Goal: Information Seeking & Learning: Learn about a topic

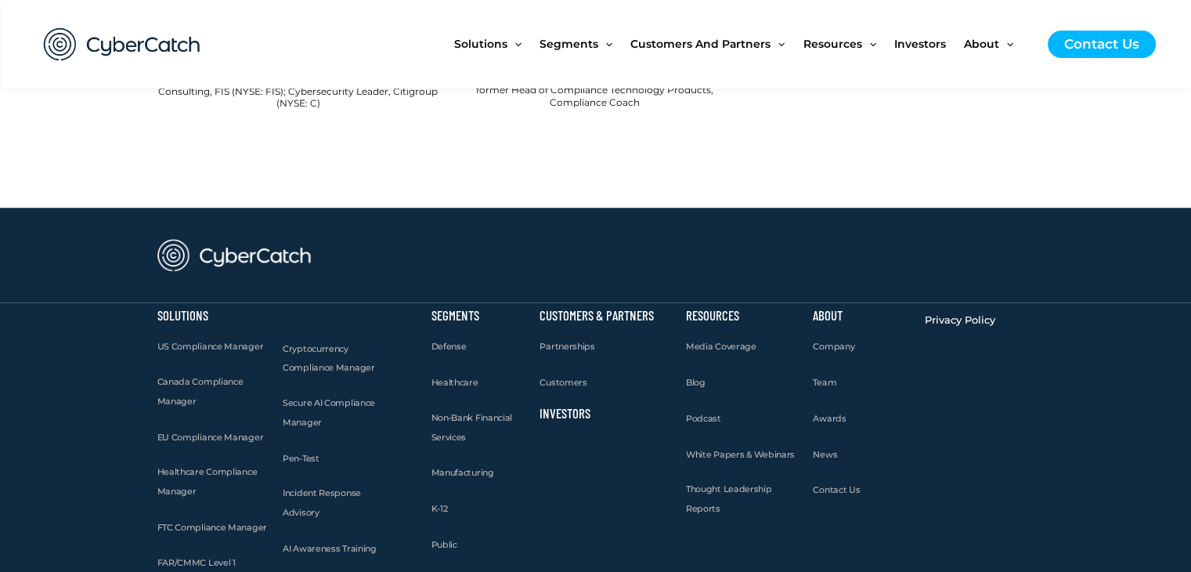
scroll to position [1723, 0]
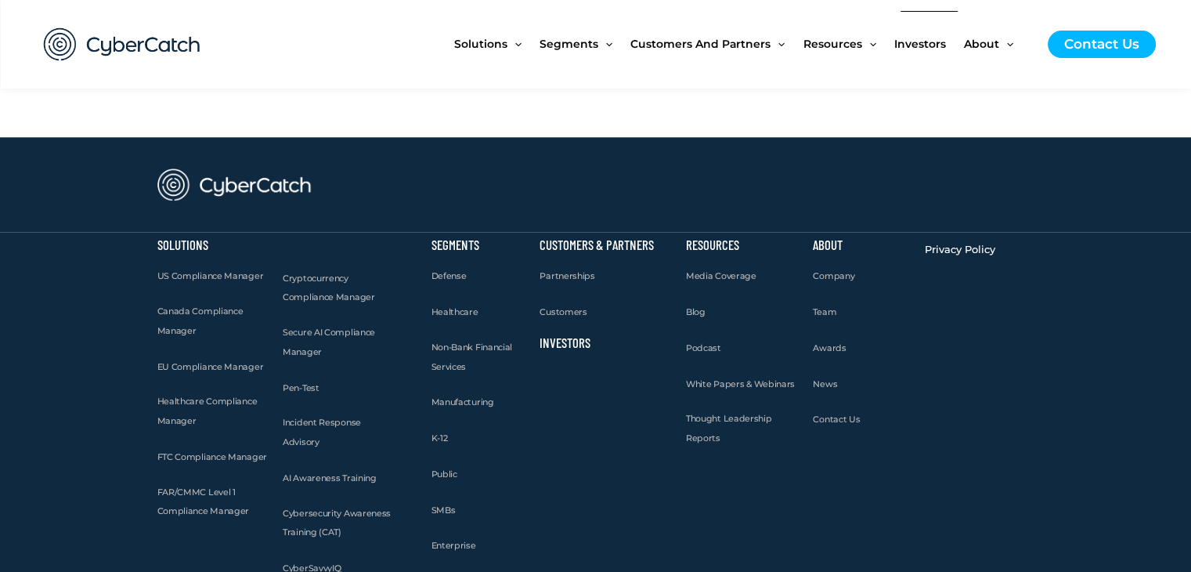
click at [914, 44] on span "Investors" at bounding box center [920, 44] width 52 height 66
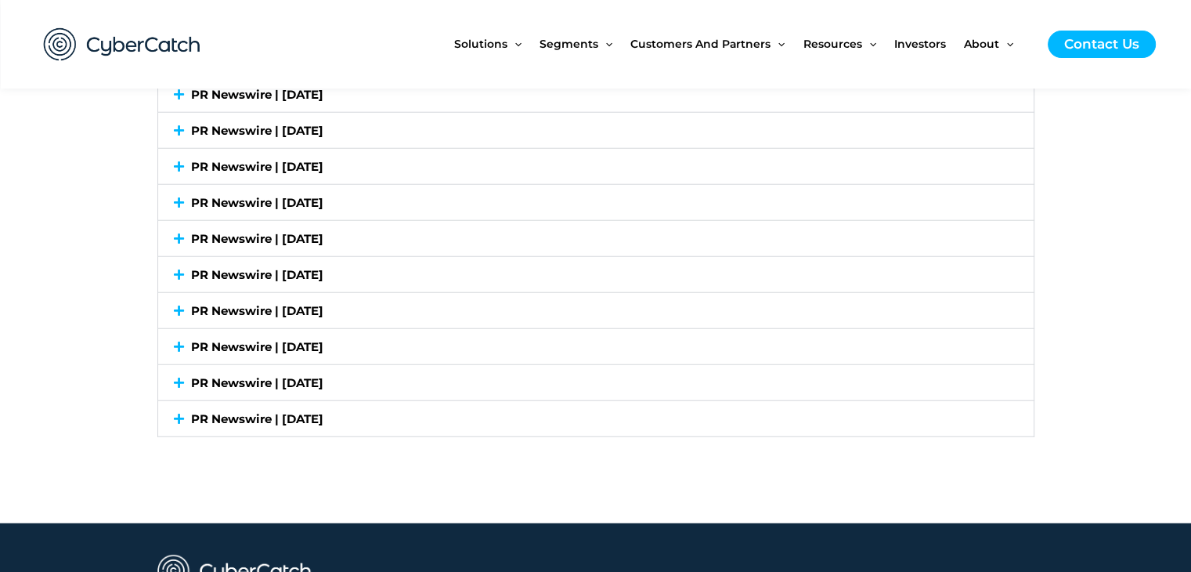
scroll to position [4386, 0]
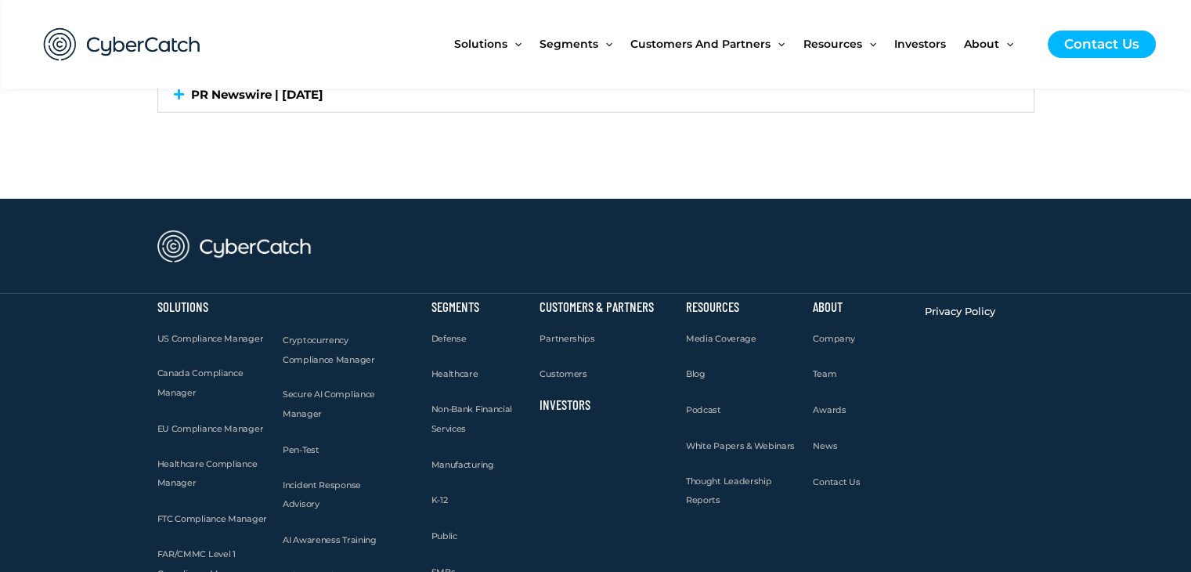
click at [134, 50] on img at bounding box center [122, 44] width 188 height 65
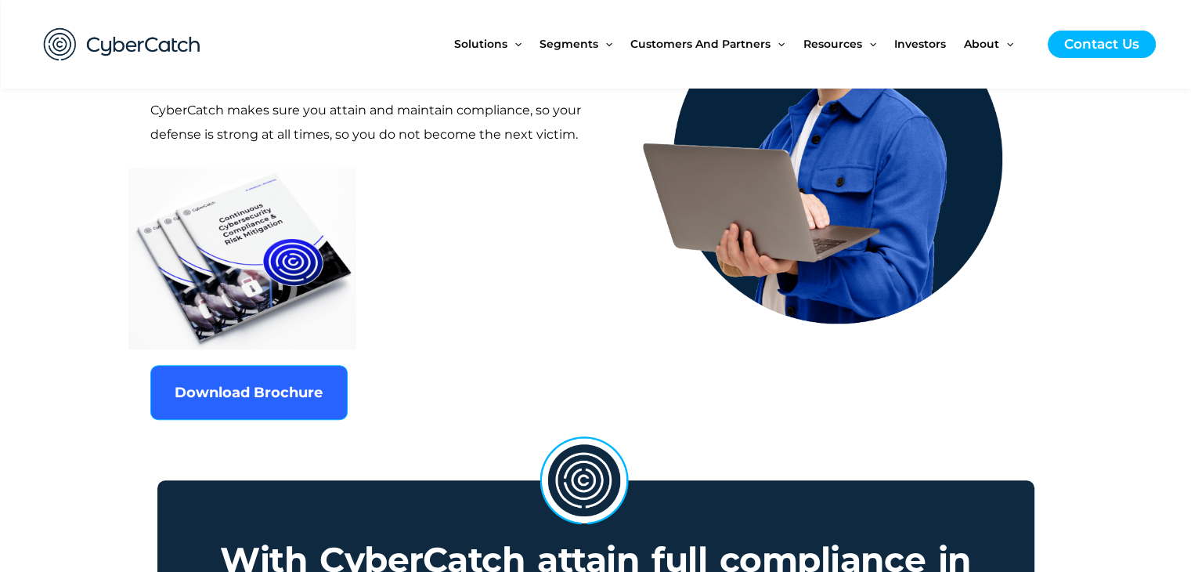
scroll to position [783, 0]
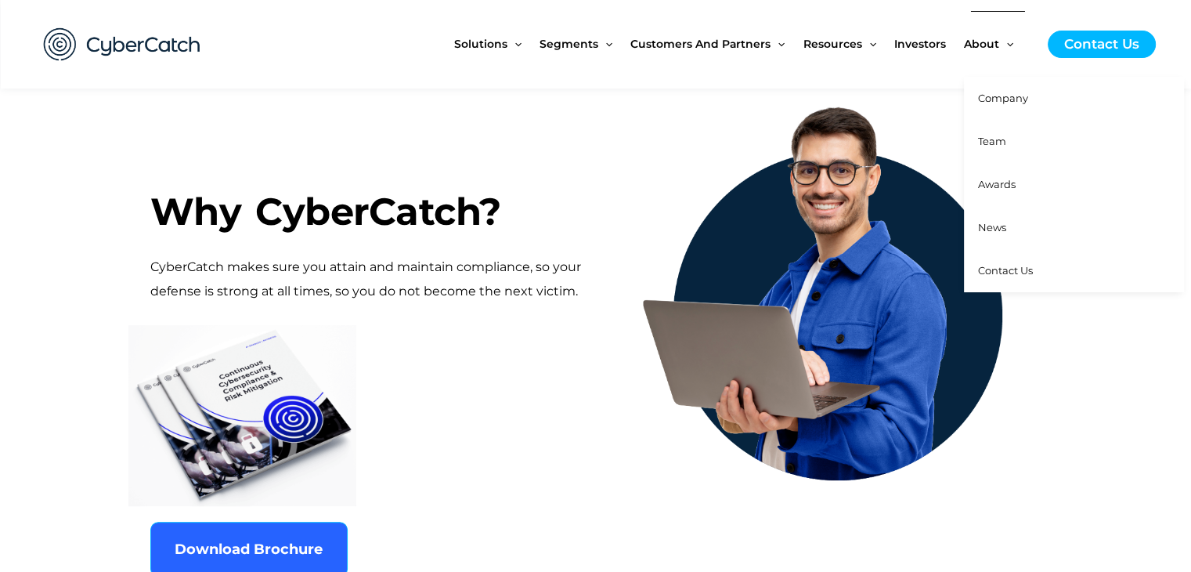
click at [1003, 103] on span "Company" at bounding box center [1003, 98] width 50 height 13
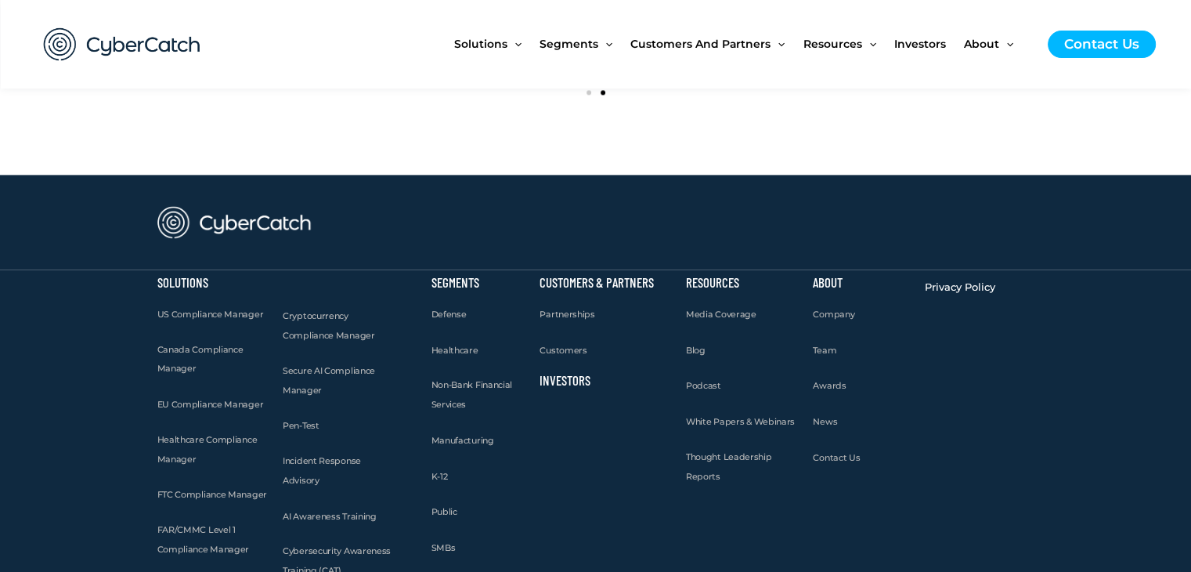
scroll to position [2267, 0]
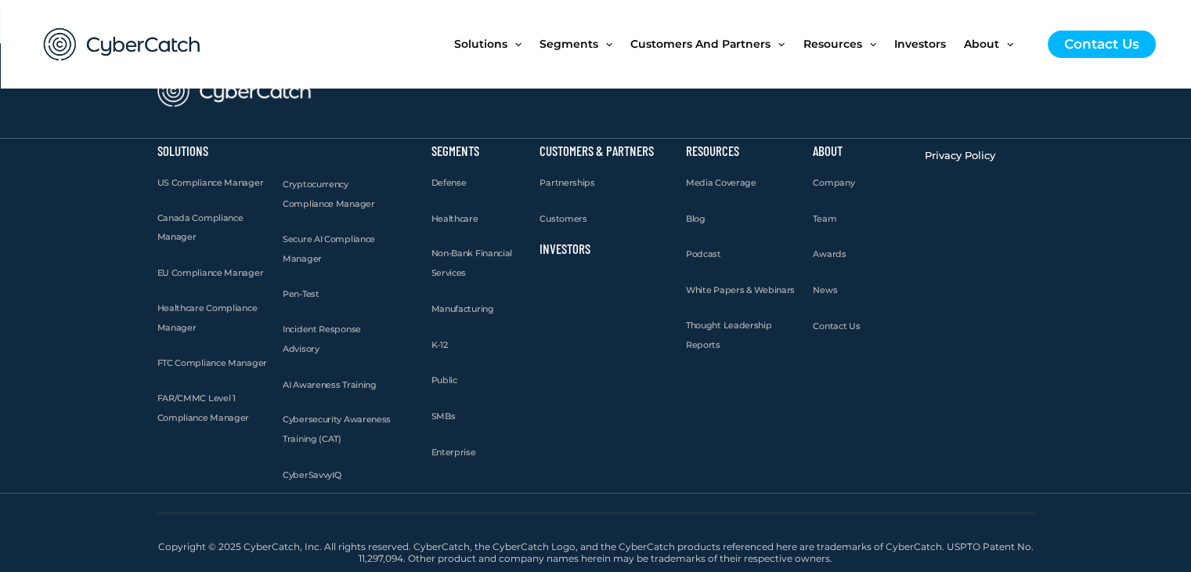
click at [573, 247] on link "Investors" at bounding box center [565, 248] width 51 height 16
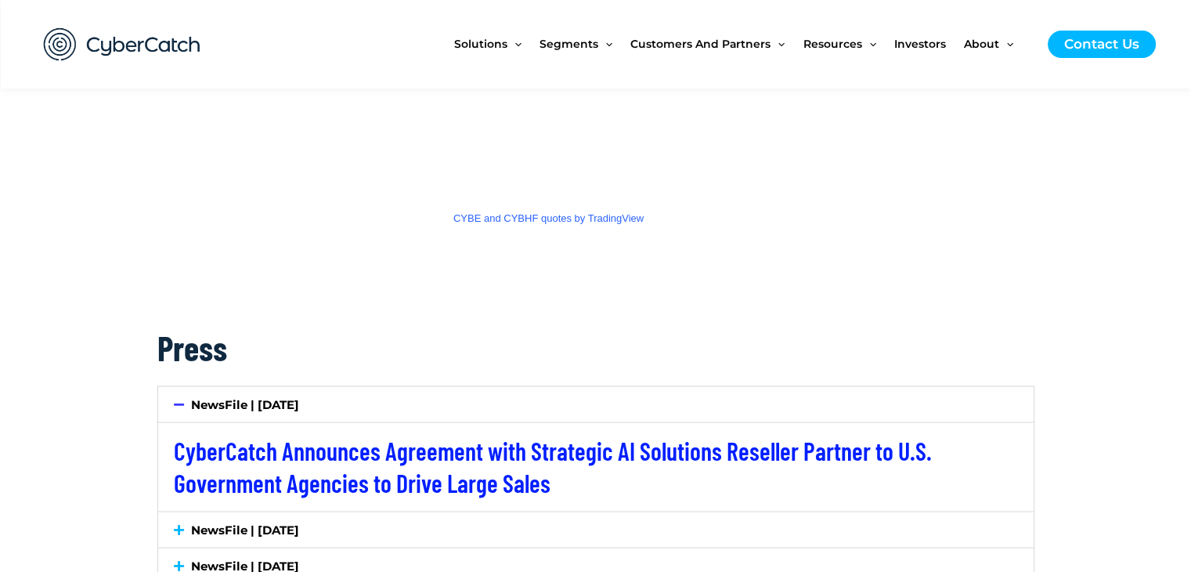
scroll to position [2741, 0]
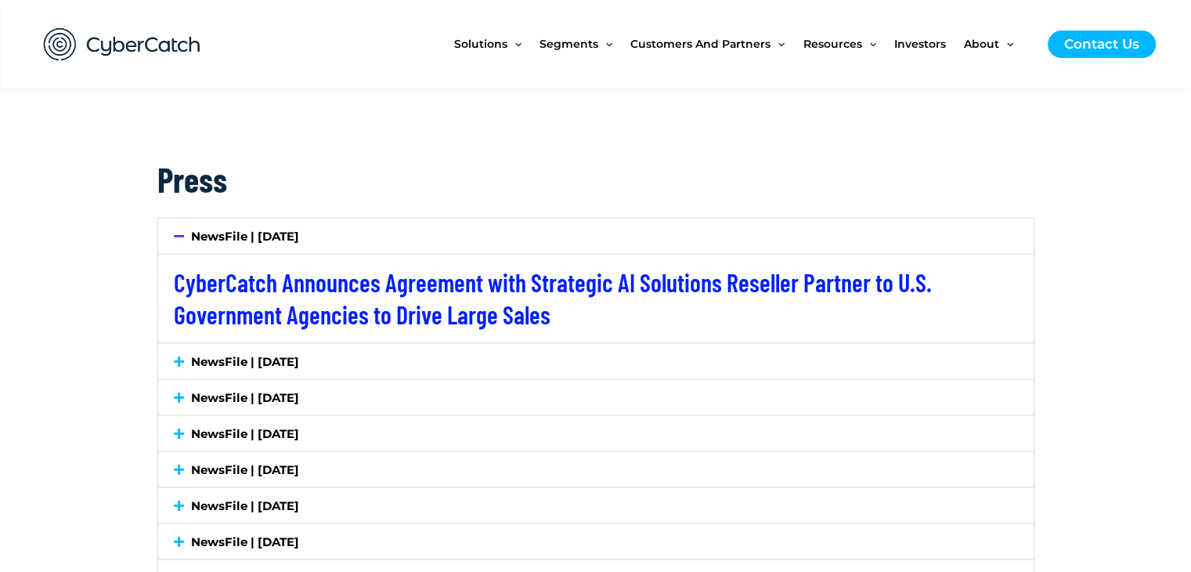
click at [273, 355] on link "NewsFile | July 7, 2025" at bounding box center [245, 360] width 108 height 15
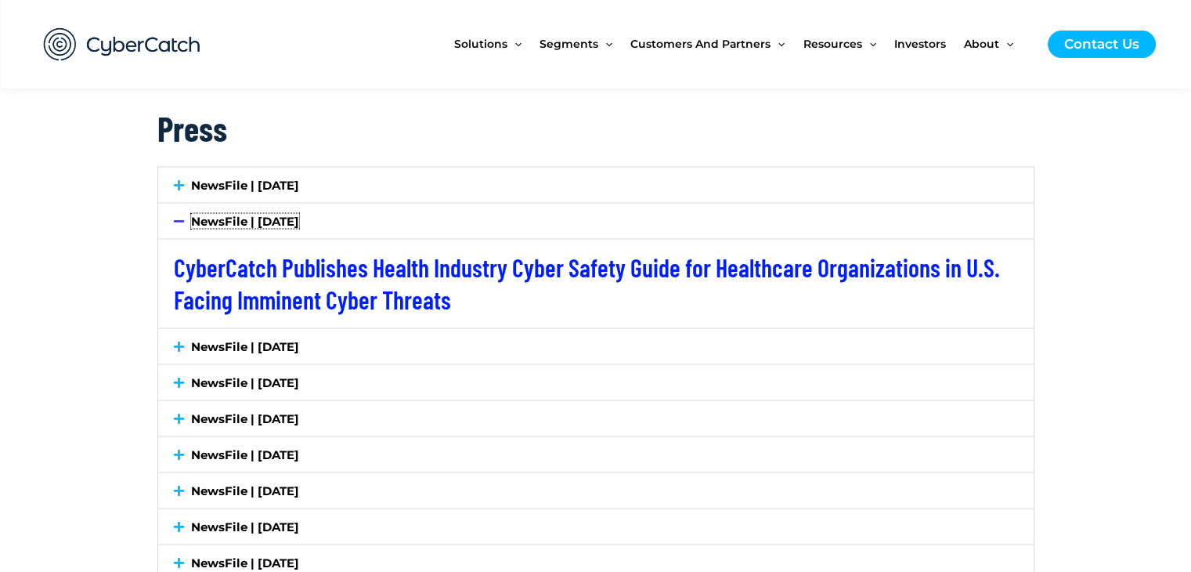
scroll to position [2820, 0]
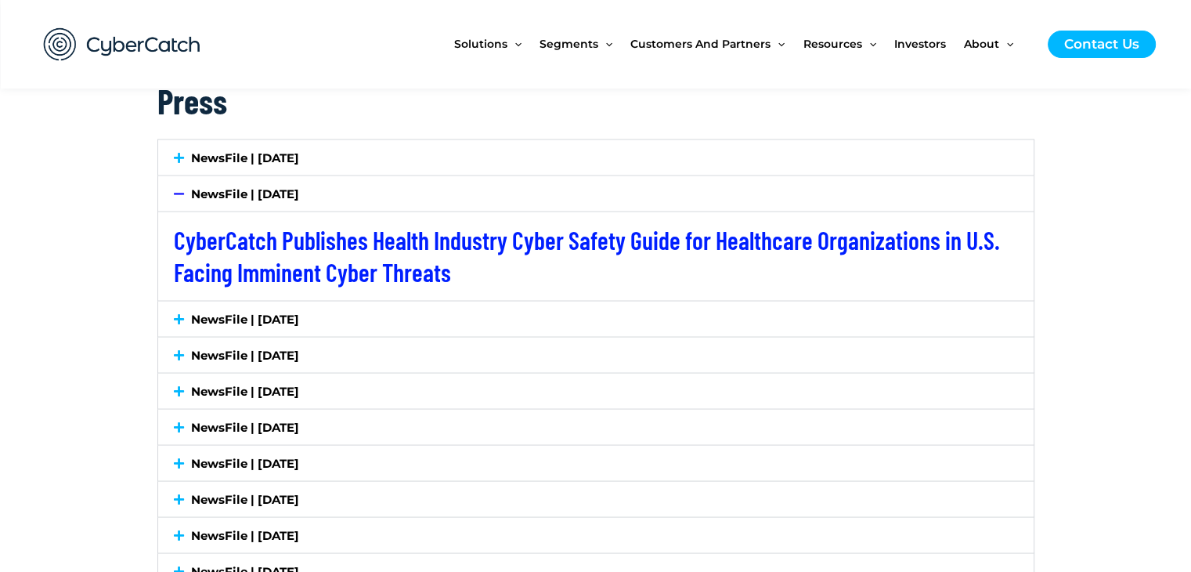
click at [241, 311] on link "NewsFile | July 2, 2025" at bounding box center [245, 318] width 108 height 15
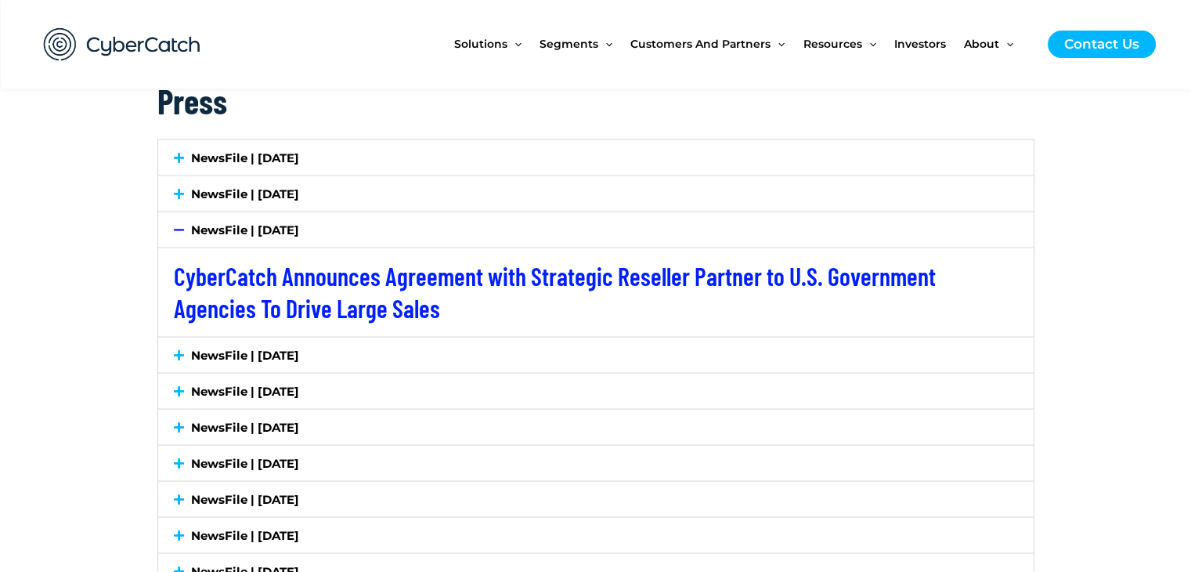
click at [299, 151] on link "NewsFile | July 28, 2025" at bounding box center [245, 157] width 108 height 15
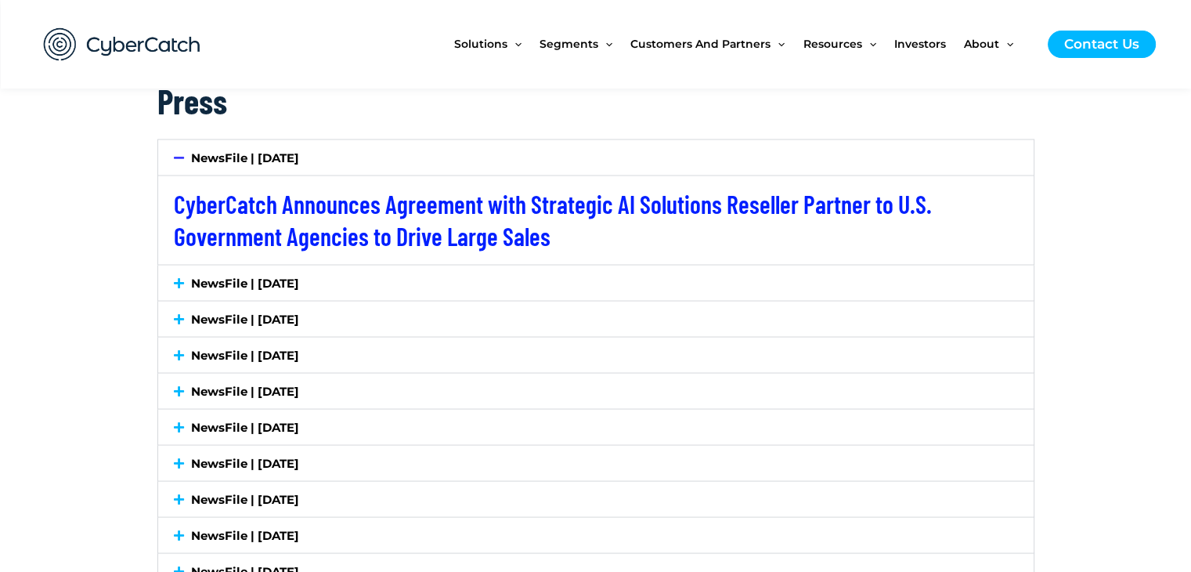
click at [298, 359] on link "NewsFile | June 18, 2025" at bounding box center [245, 354] width 108 height 15
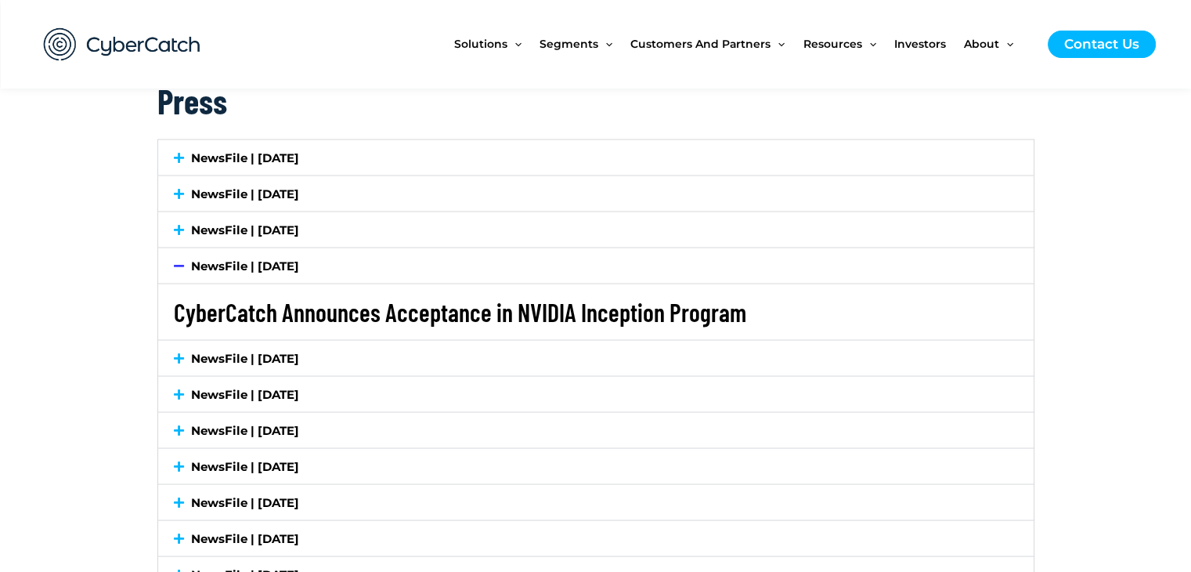
click at [377, 313] on link "CyberCatch Announces Acceptance in NVIDIA Inception Program" at bounding box center [460, 311] width 573 height 30
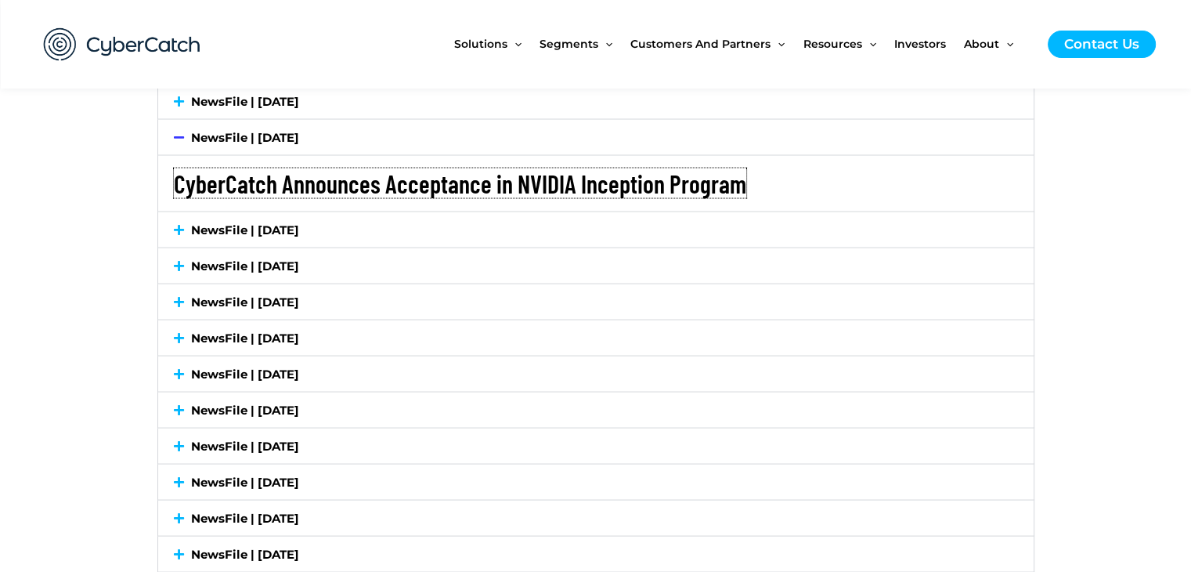
scroll to position [2976, 0]
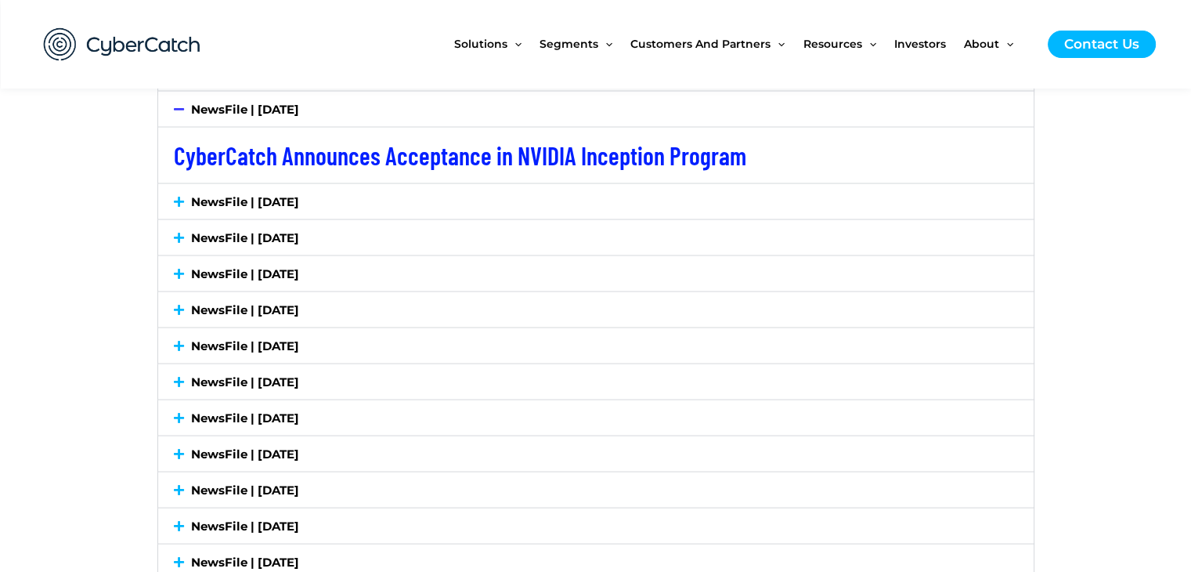
click at [267, 204] on link "NewsFile | June 10, 2025" at bounding box center [245, 200] width 108 height 15
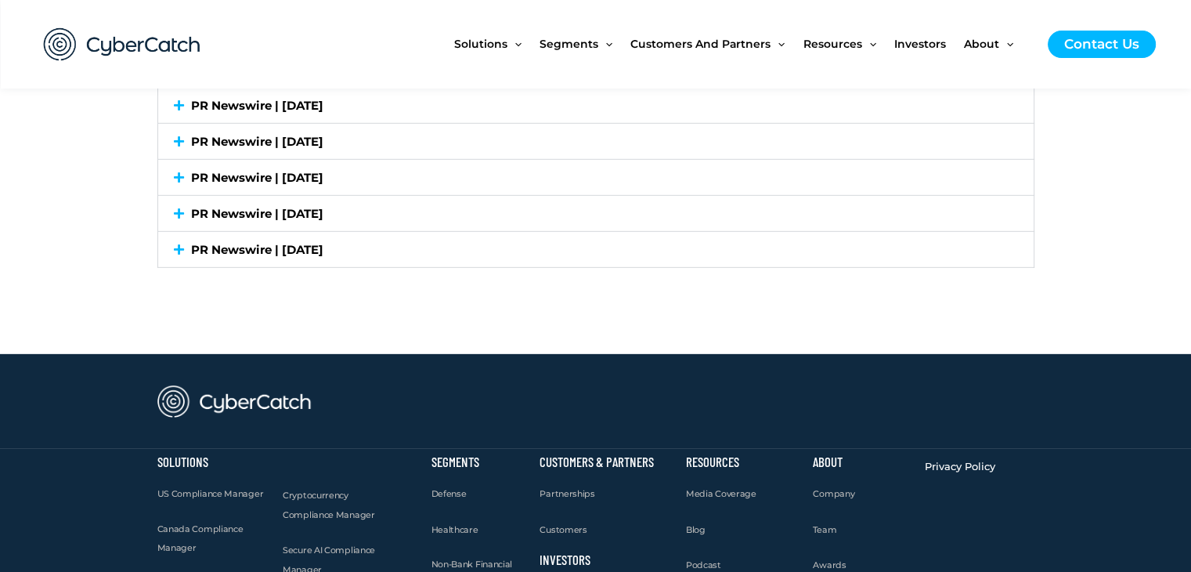
scroll to position [4699, 0]
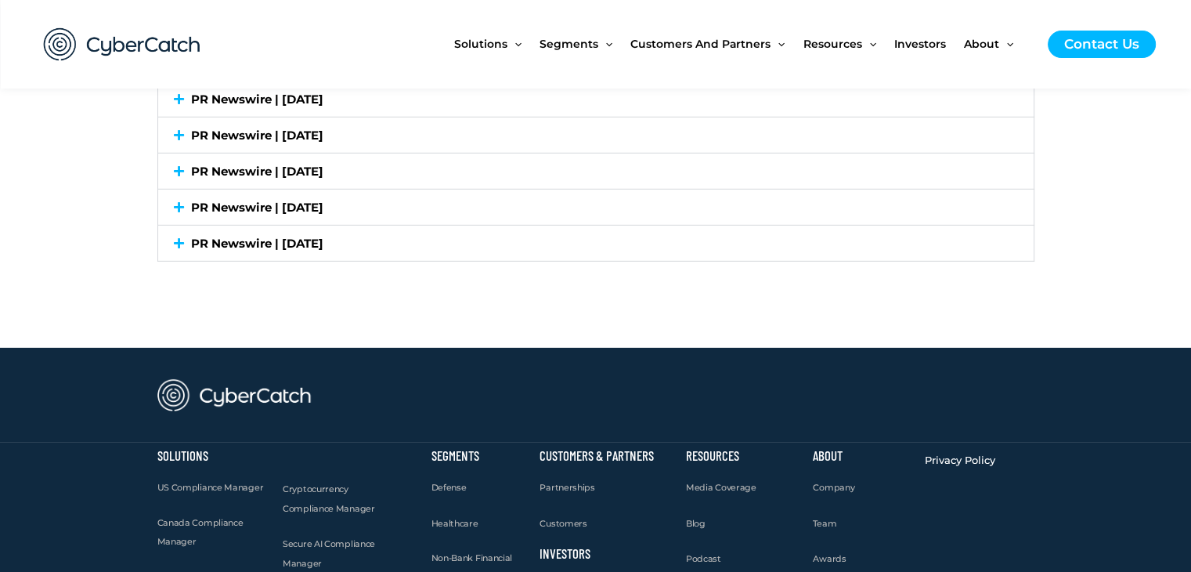
click at [320, 236] on link "PR Newswire | April 24, 2023" at bounding box center [257, 243] width 132 height 15
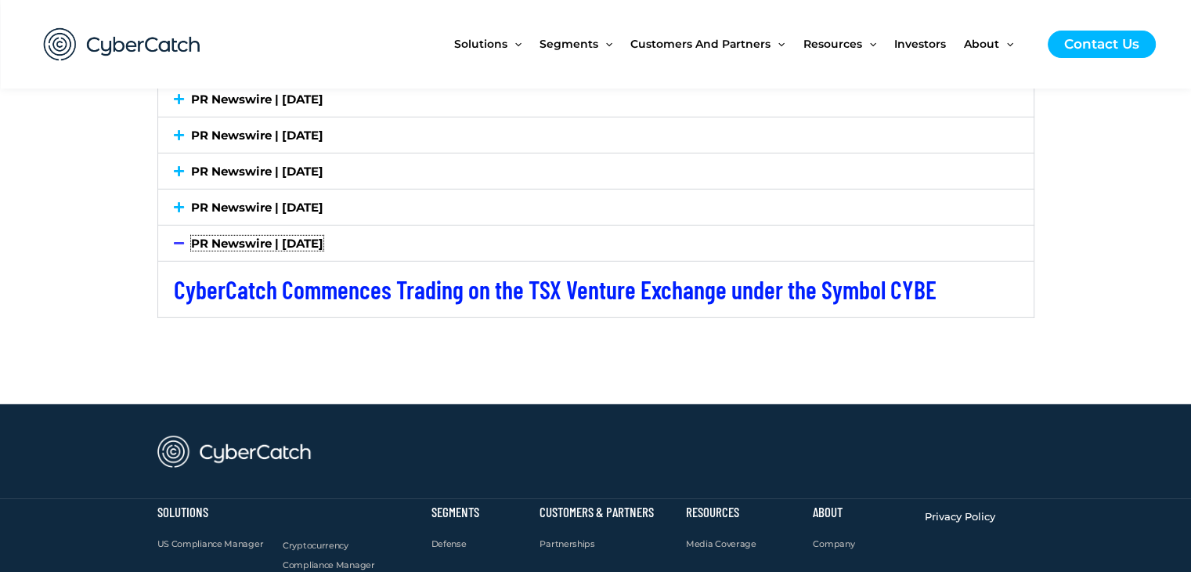
scroll to position [4642, 0]
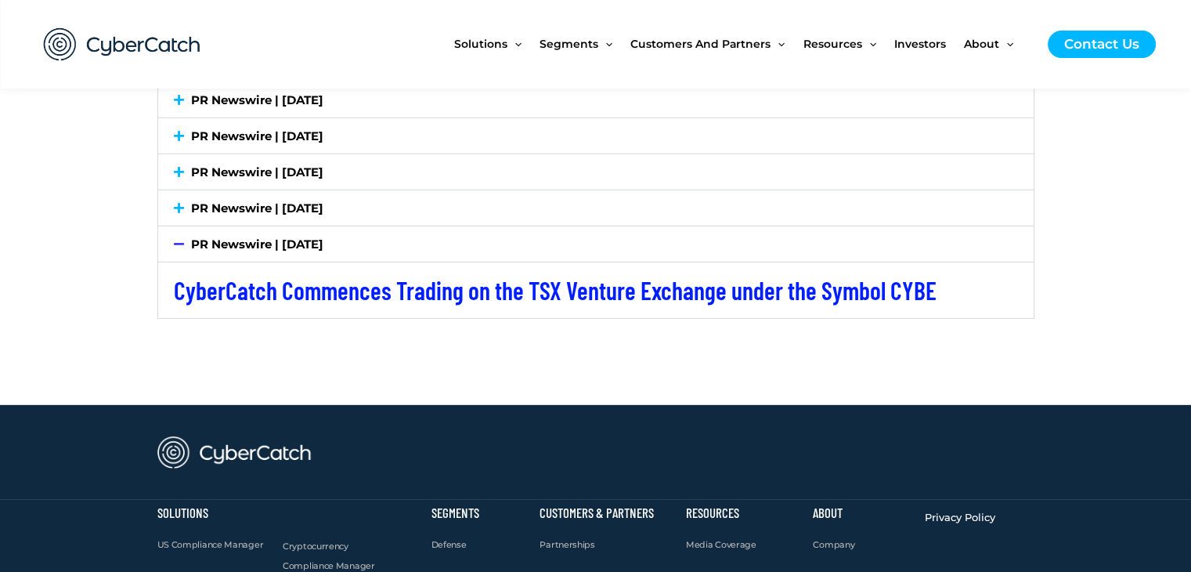
click at [311, 201] on link "PR Newswire | April 25, 2023" at bounding box center [257, 208] width 132 height 15
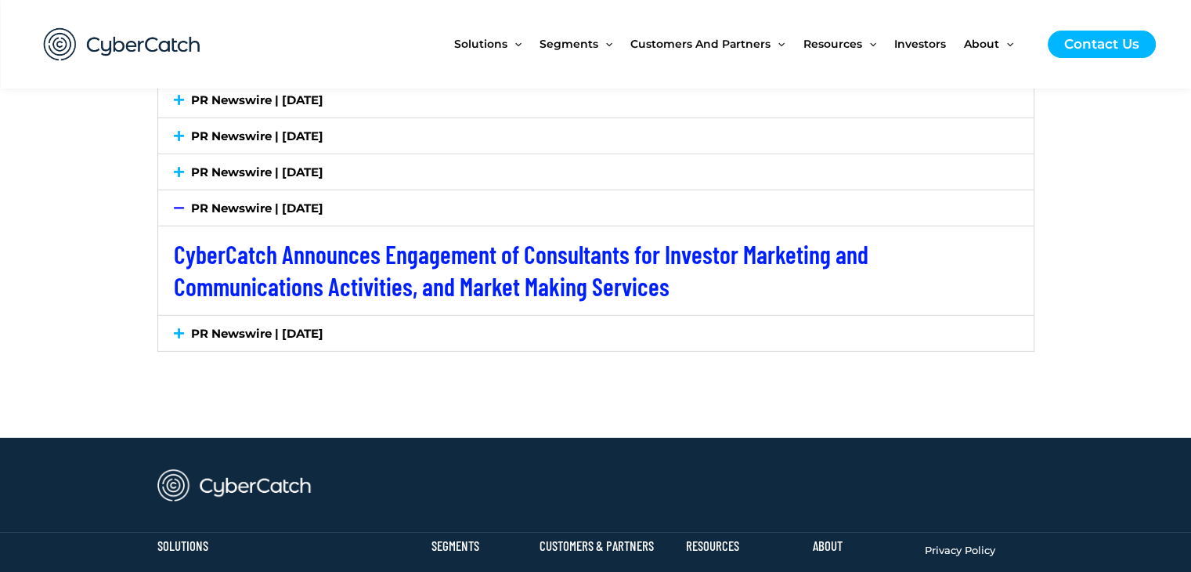
click at [323, 164] on link "PR Newswire | April 26, 2023" at bounding box center [257, 171] width 132 height 15
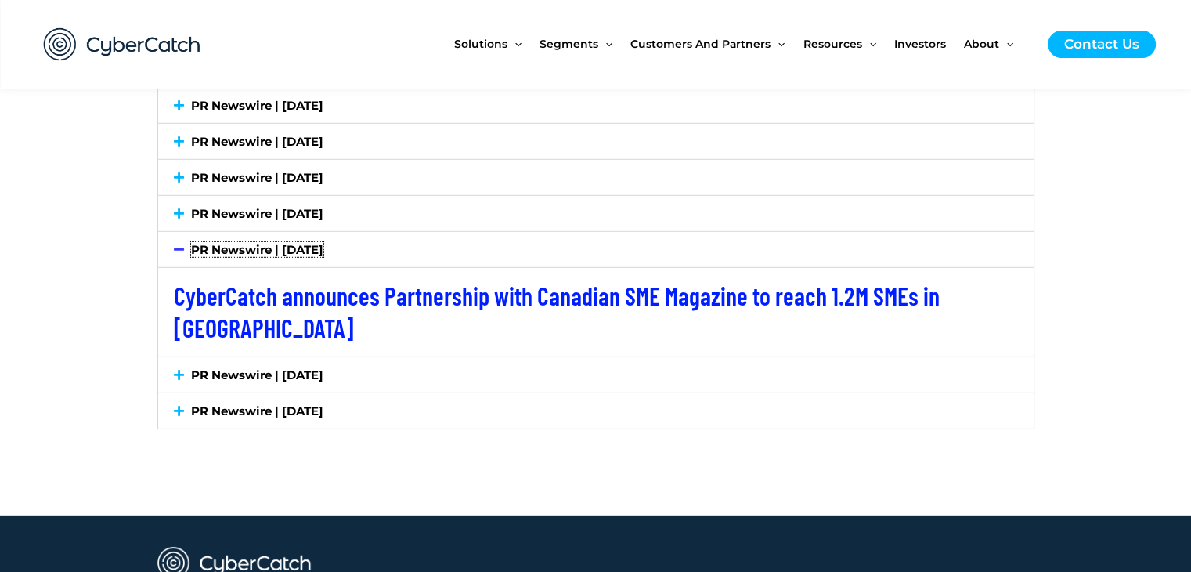
scroll to position [4564, 0]
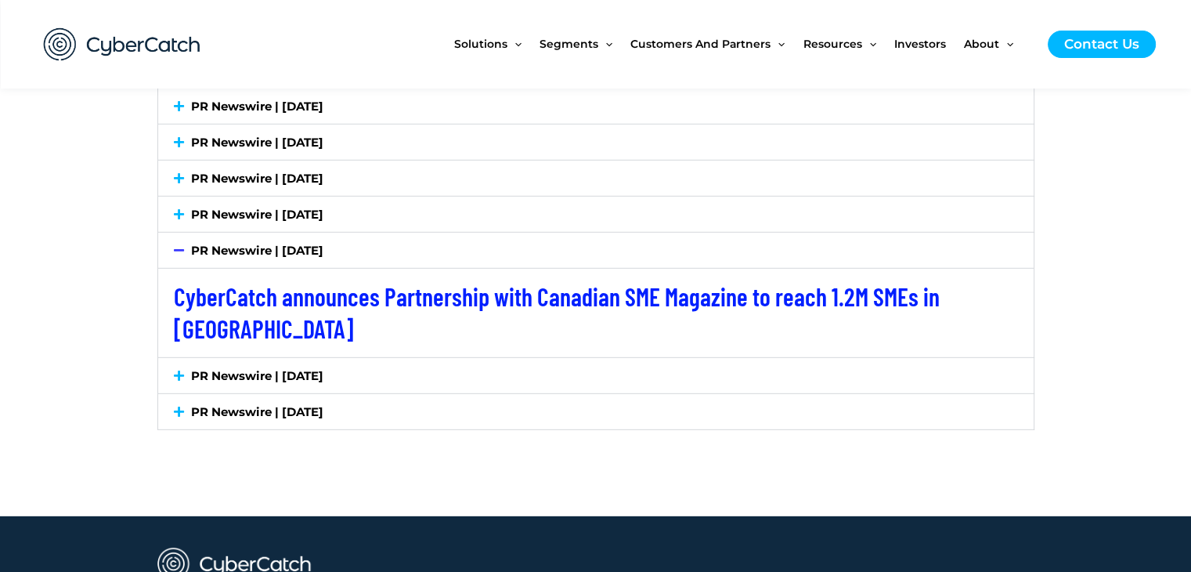
click at [323, 207] on link "PR Newswire | May 3, 2023" at bounding box center [257, 214] width 132 height 15
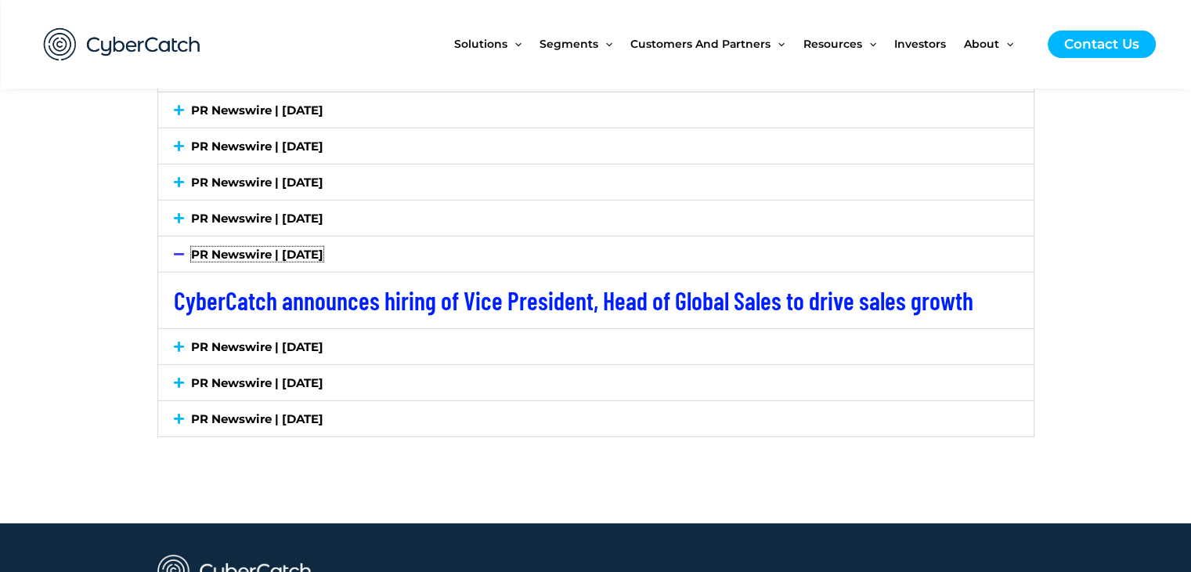
scroll to position [4485, 0]
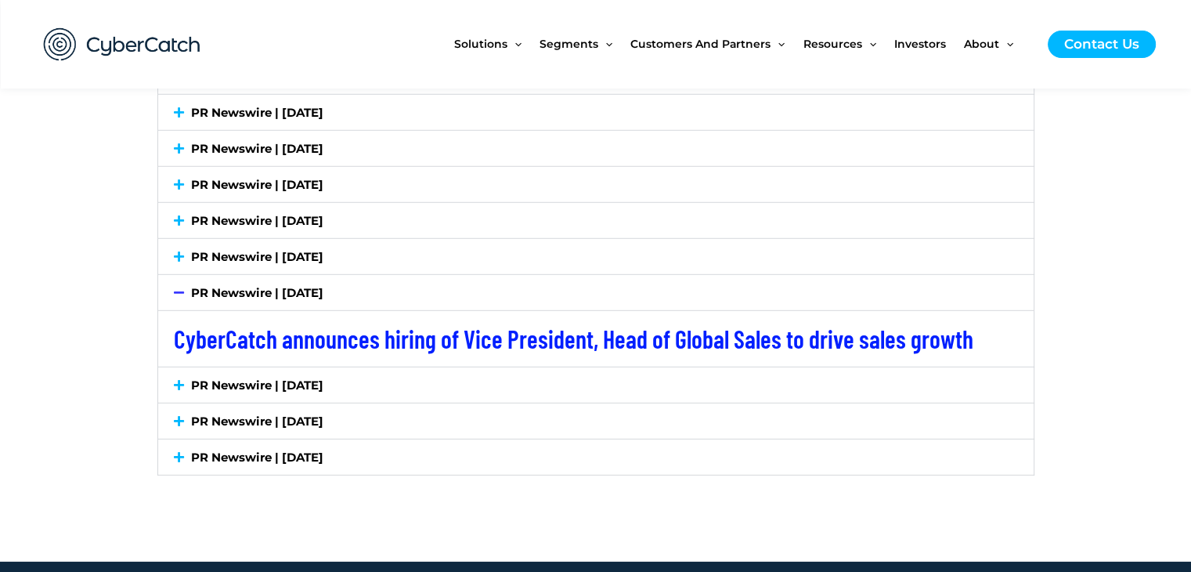
click at [303, 249] on link "PR Newswire | May 4, 2023" at bounding box center [257, 256] width 132 height 15
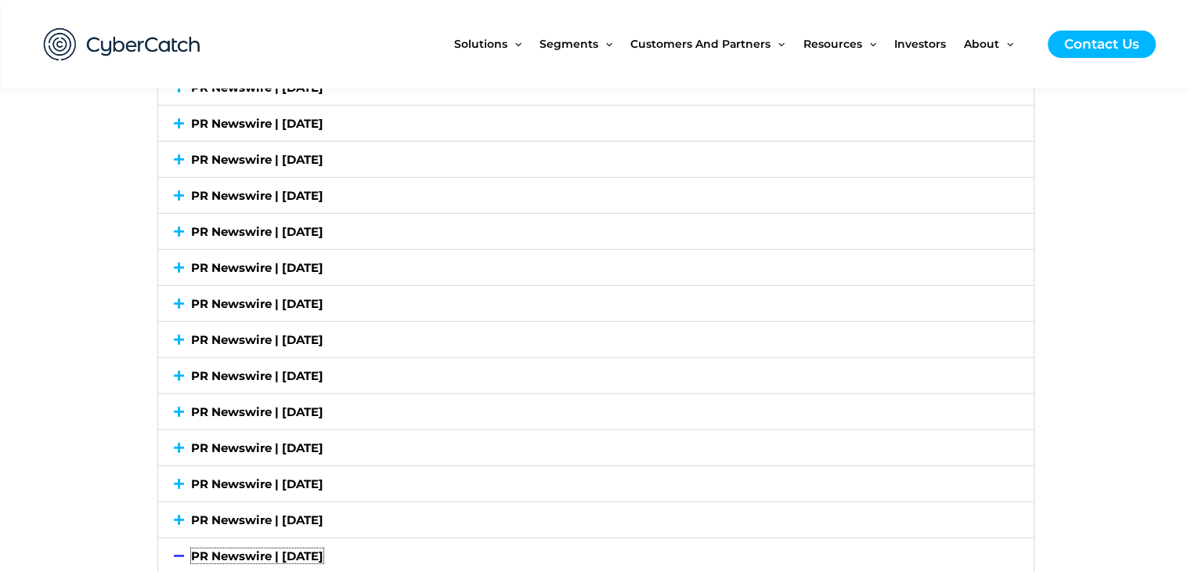
scroll to position [4016, 0]
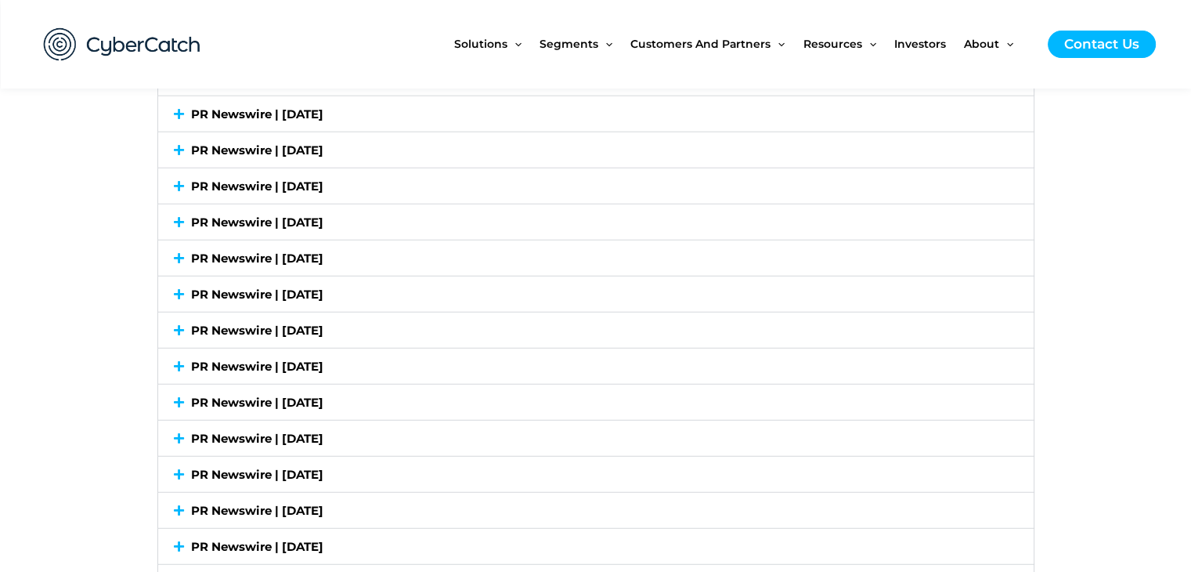
click at [191, 38] on img at bounding box center [122, 44] width 188 height 65
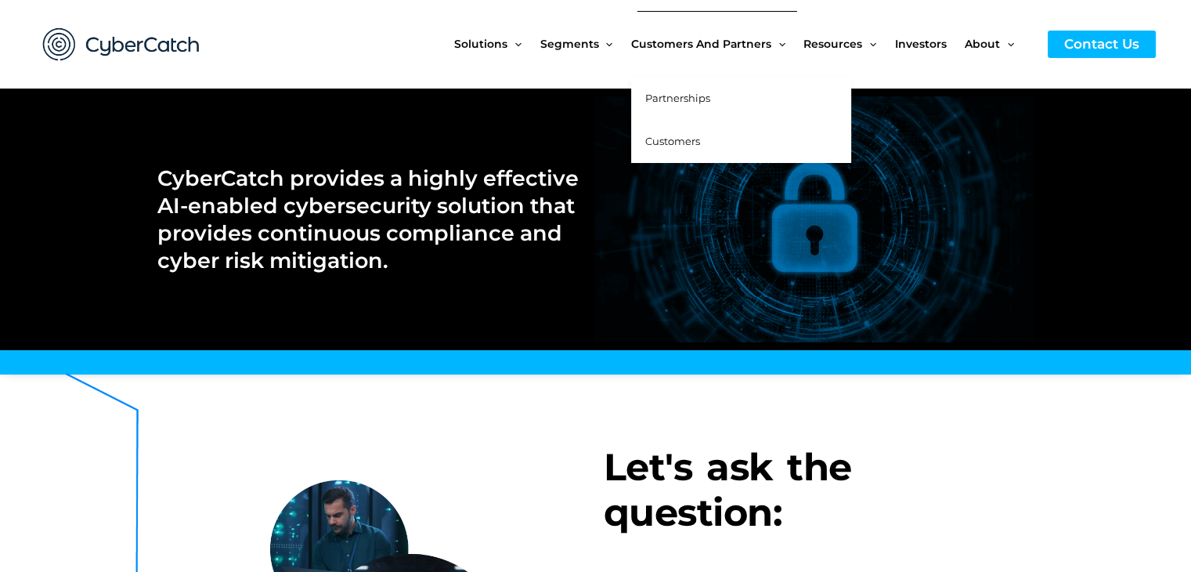
click at [700, 93] on span "Partnerships" at bounding box center [677, 98] width 65 height 13
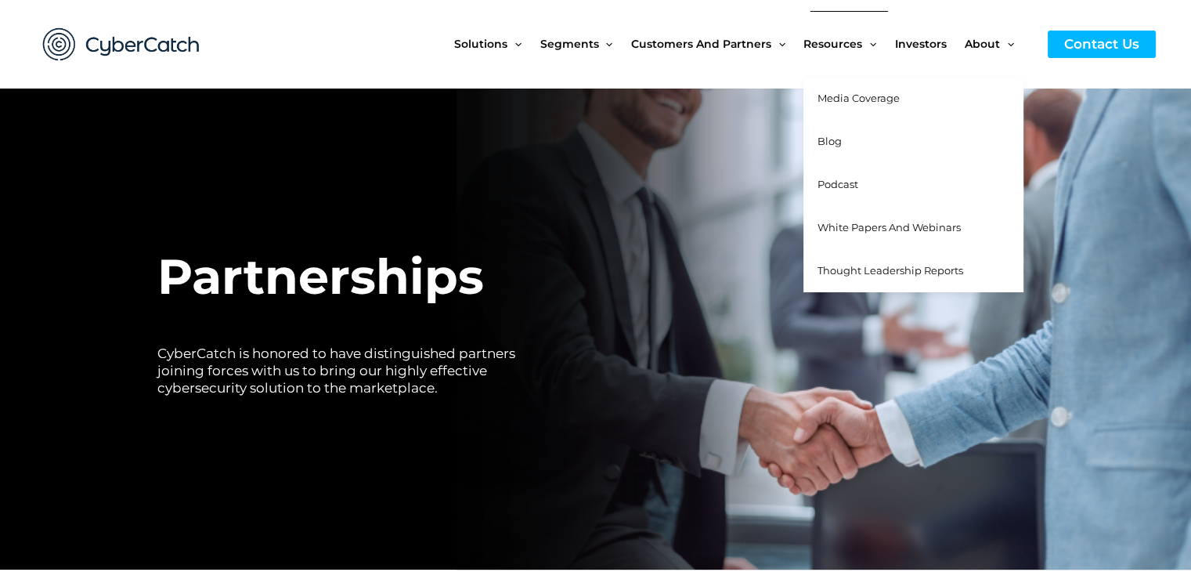
click at [839, 110] on link "Media Coverage" at bounding box center [914, 98] width 220 height 43
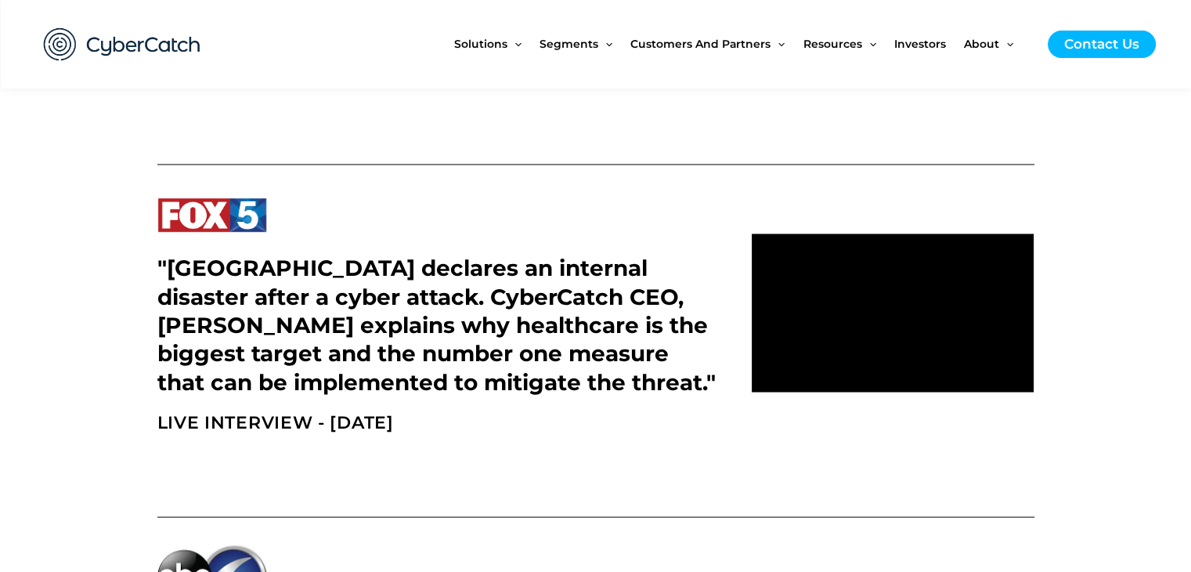
scroll to position [2820, 0]
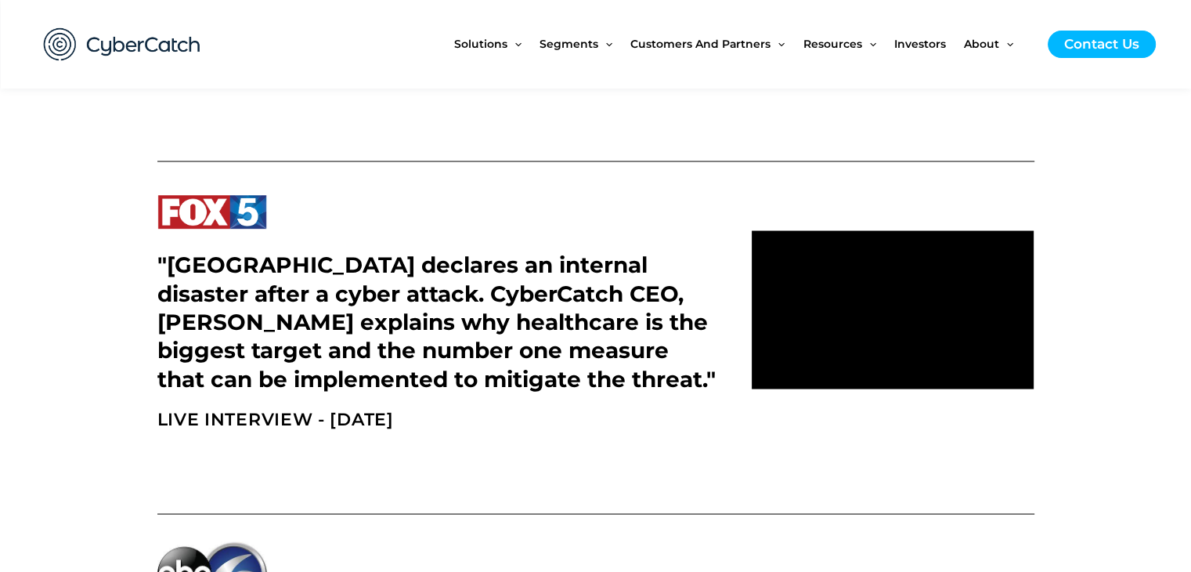
click at [154, 42] on img at bounding box center [122, 44] width 188 height 65
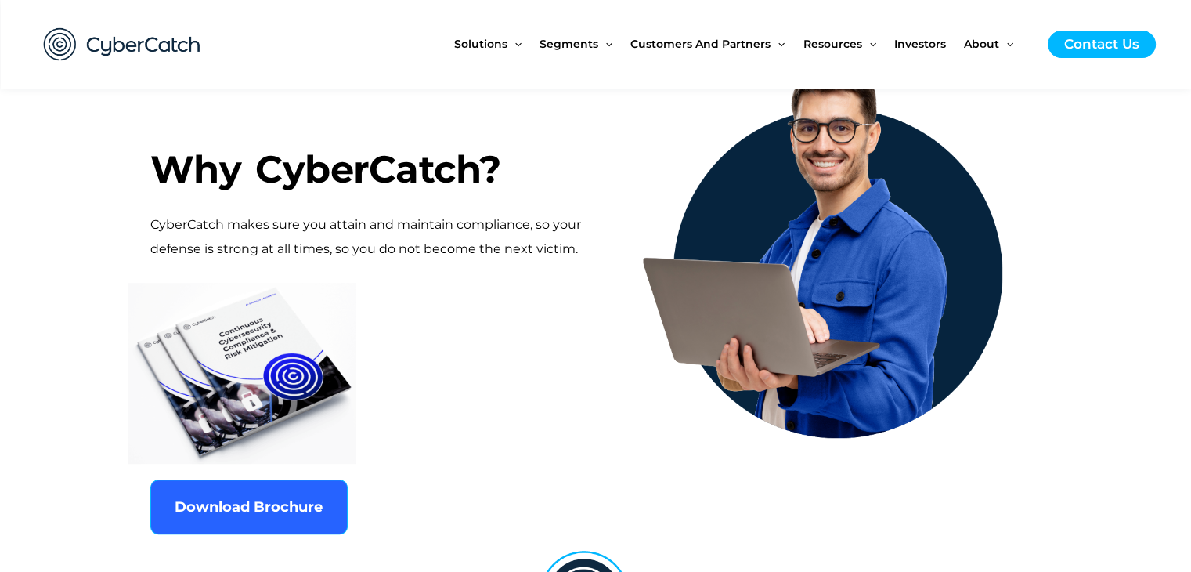
scroll to position [862, 0]
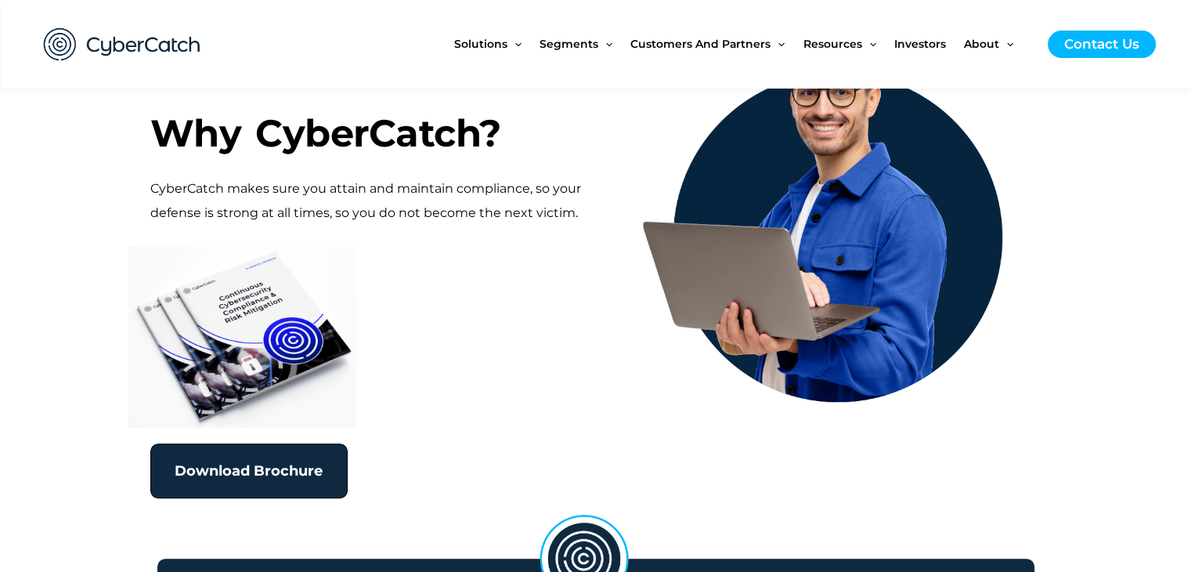
click at [229, 464] on span "Download Brochure" at bounding box center [249, 471] width 148 height 14
